Goal: Information Seeking & Learning: Learn about a topic

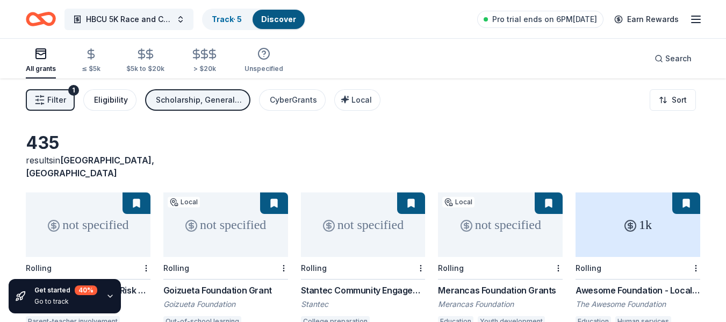
click at [109, 103] on div "Eligibility" at bounding box center [111, 100] width 34 height 13
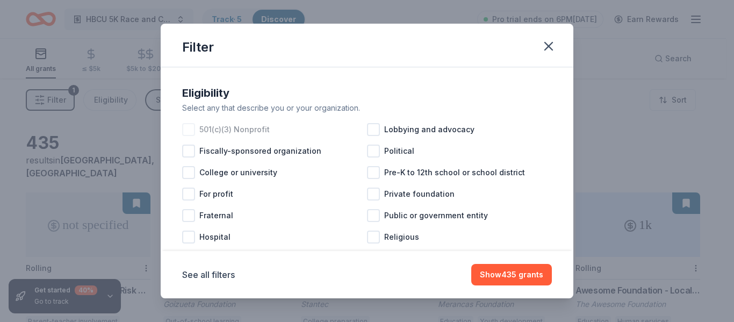
click at [191, 127] on div at bounding box center [188, 129] width 13 height 13
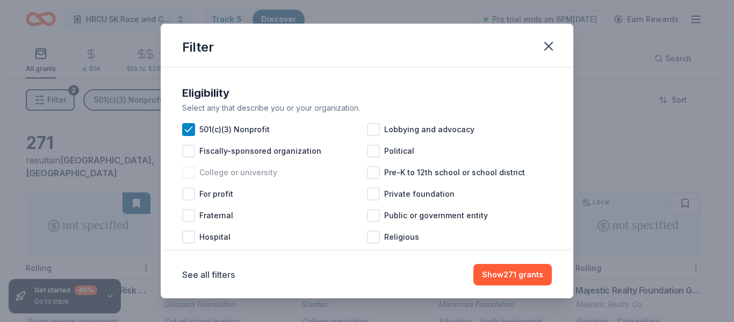
click at [191, 171] on div at bounding box center [188, 172] width 13 height 13
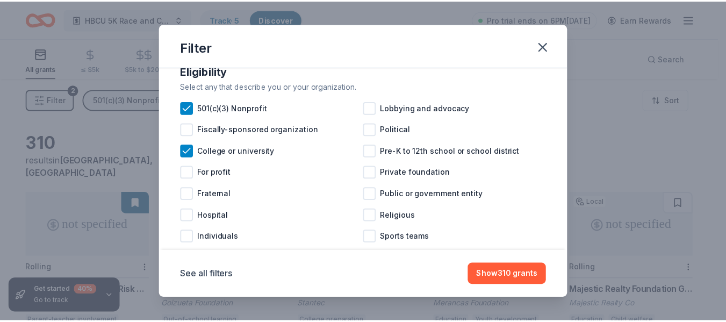
scroll to position [66, 0]
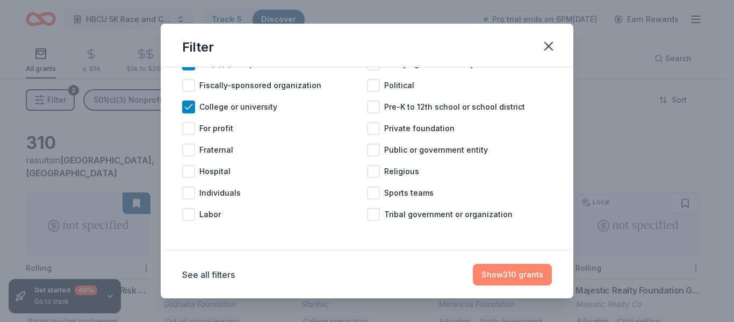
click at [511, 274] on button "Show 310 grants" at bounding box center [512, 275] width 79 height 22
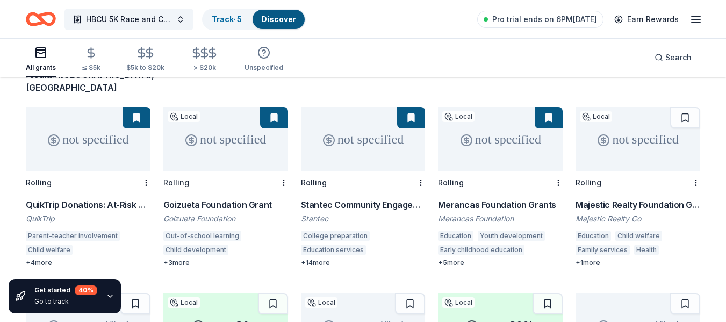
scroll to position [88, 0]
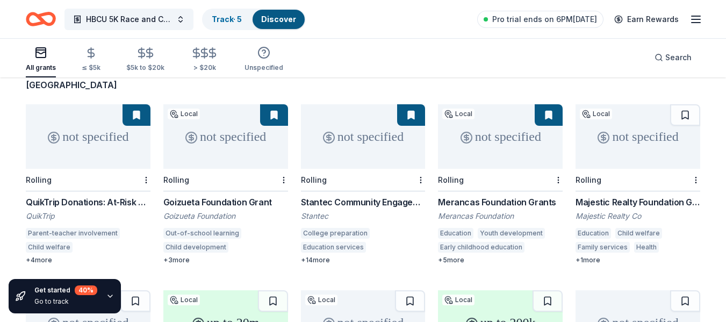
drag, startPoint x: 16, startPoint y: 184, endPoint x: 224, endPoint y: 185, distance: 208.0
click at [224, 185] on div "310 results in [GEOGRAPHIC_DATA], [GEOGRAPHIC_DATA] not specified Rolling QuikT…" at bounding box center [363, 263] width 726 height 546
click at [24, 54] on div "All grants ≤ $5k $5k to $20k > $20k Unspecified Search" at bounding box center [363, 58] width 726 height 40
click at [17, 109] on div "310 results in [GEOGRAPHIC_DATA], [GEOGRAPHIC_DATA] not specified Rolling QuikT…" at bounding box center [363, 263] width 726 height 546
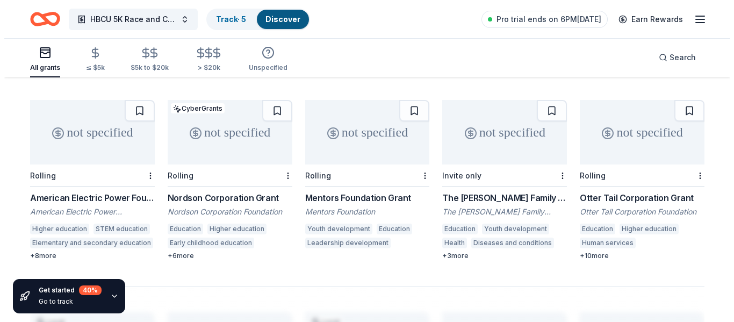
scroll to position [0, 0]
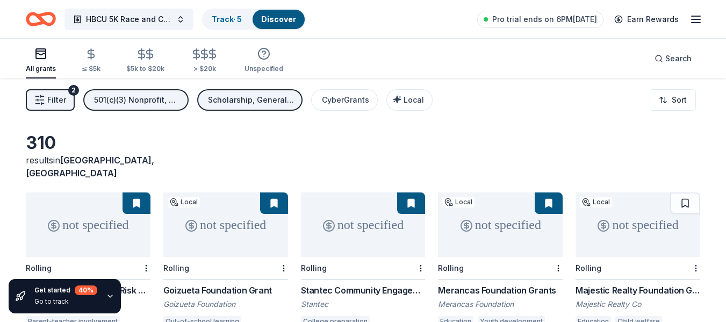
click at [55, 101] on span "Filter" at bounding box center [56, 100] width 19 height 13
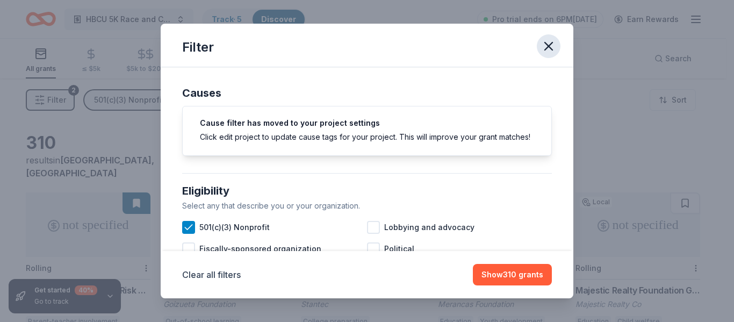
click at [548, 46] on icon "button" at bounding box center [549, 46] width 8 height 8
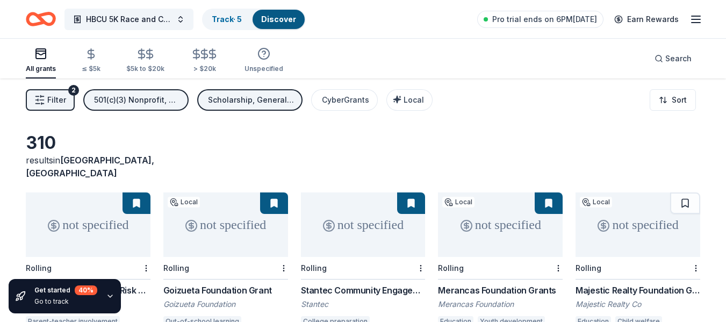
click at [696, 20] on icon "button" at bounding box center [696, 19] width 13 height 13
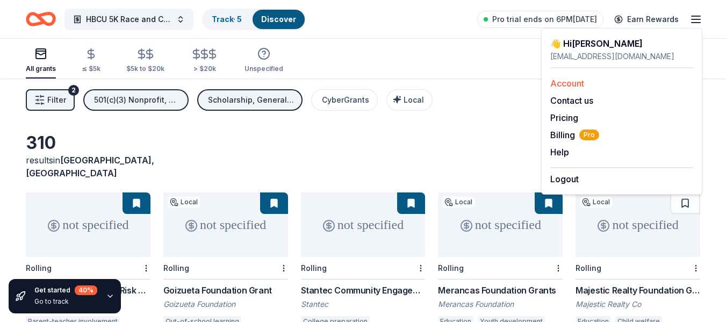
click at [579, 84] on link "Account" at bounding box center [567, 83] width 34 height 11
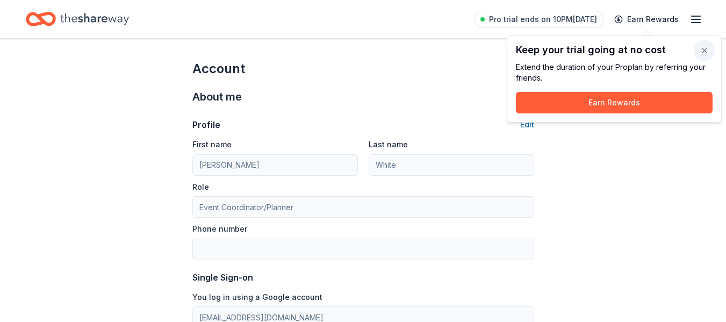
click at [705, 47] on button "button" at bounding box center [705, 51] width 22 height 22
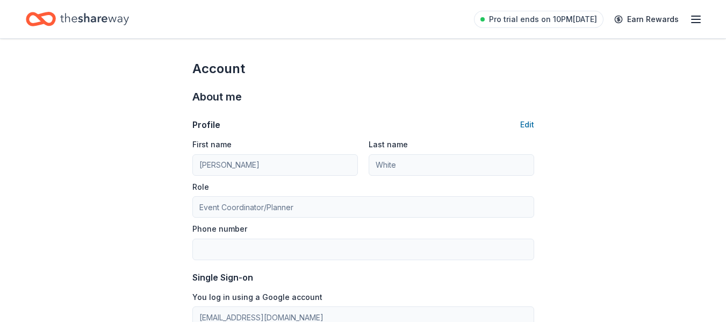
click at [696, 23] on line "button" at bounding box center [696, 23] width 9 height 0
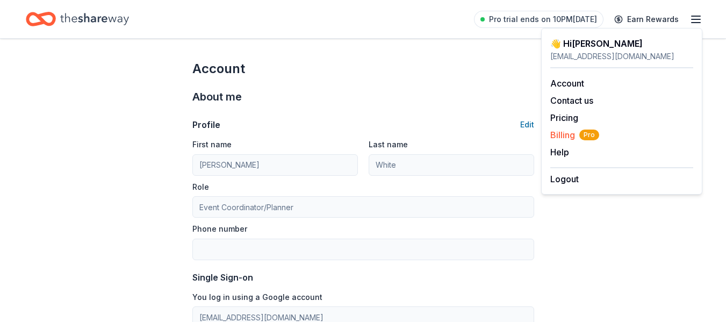
click at [567, 134] on span "Billing Pro" at bounding box center [574, 134] width 49 height 13
